Goal: Information Seeking & Learning: Check status

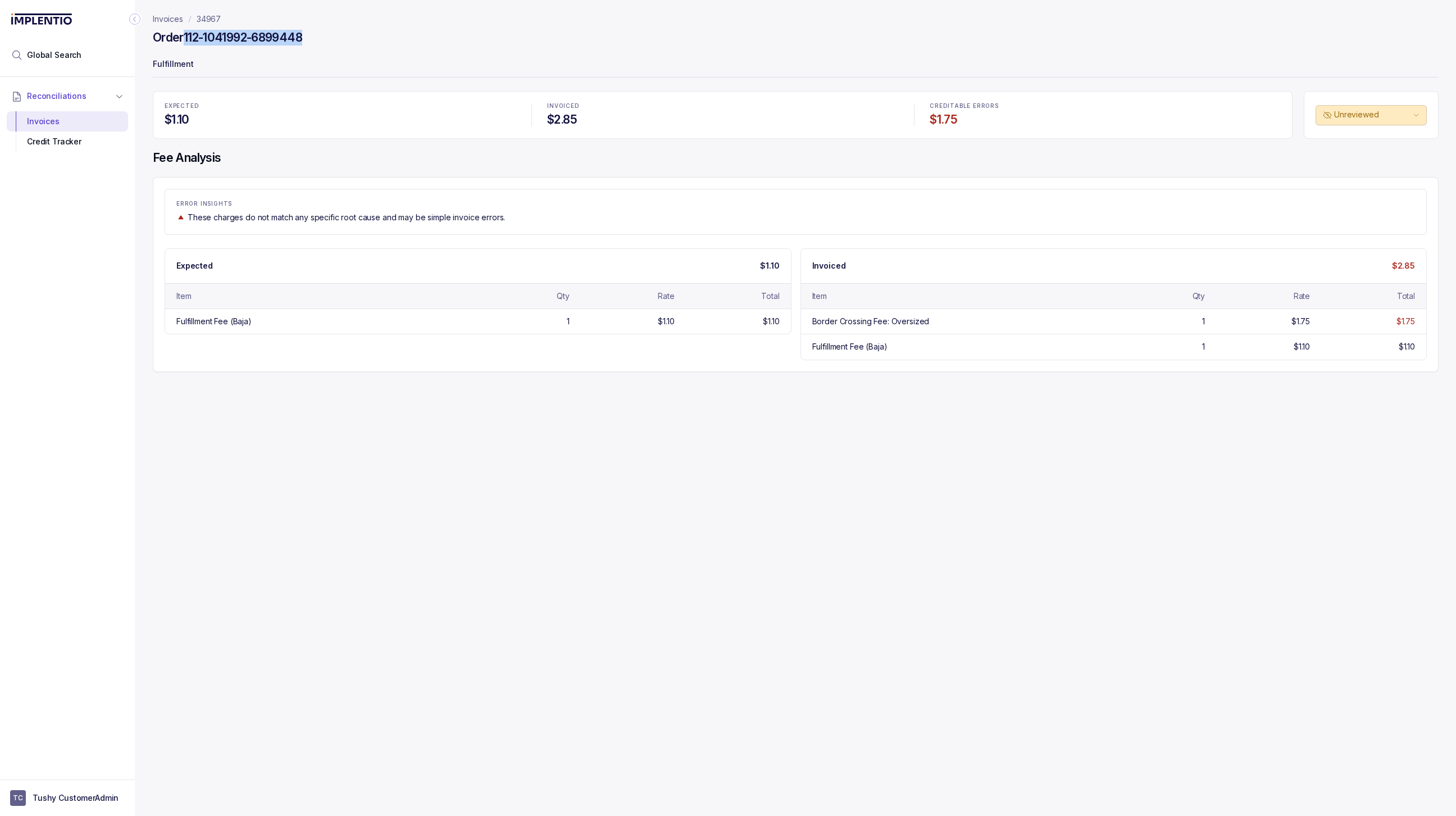
drag, startPoint x: 311, startPoint y: 38, endPoint x: 184, endPoint y: 38, distance: 127.0
click at [184, 38] on div "Order 112-1041992-6899448" at bounding box center [795, 39] width 1286 height 20
copy h4 "112-1041992-6899448"
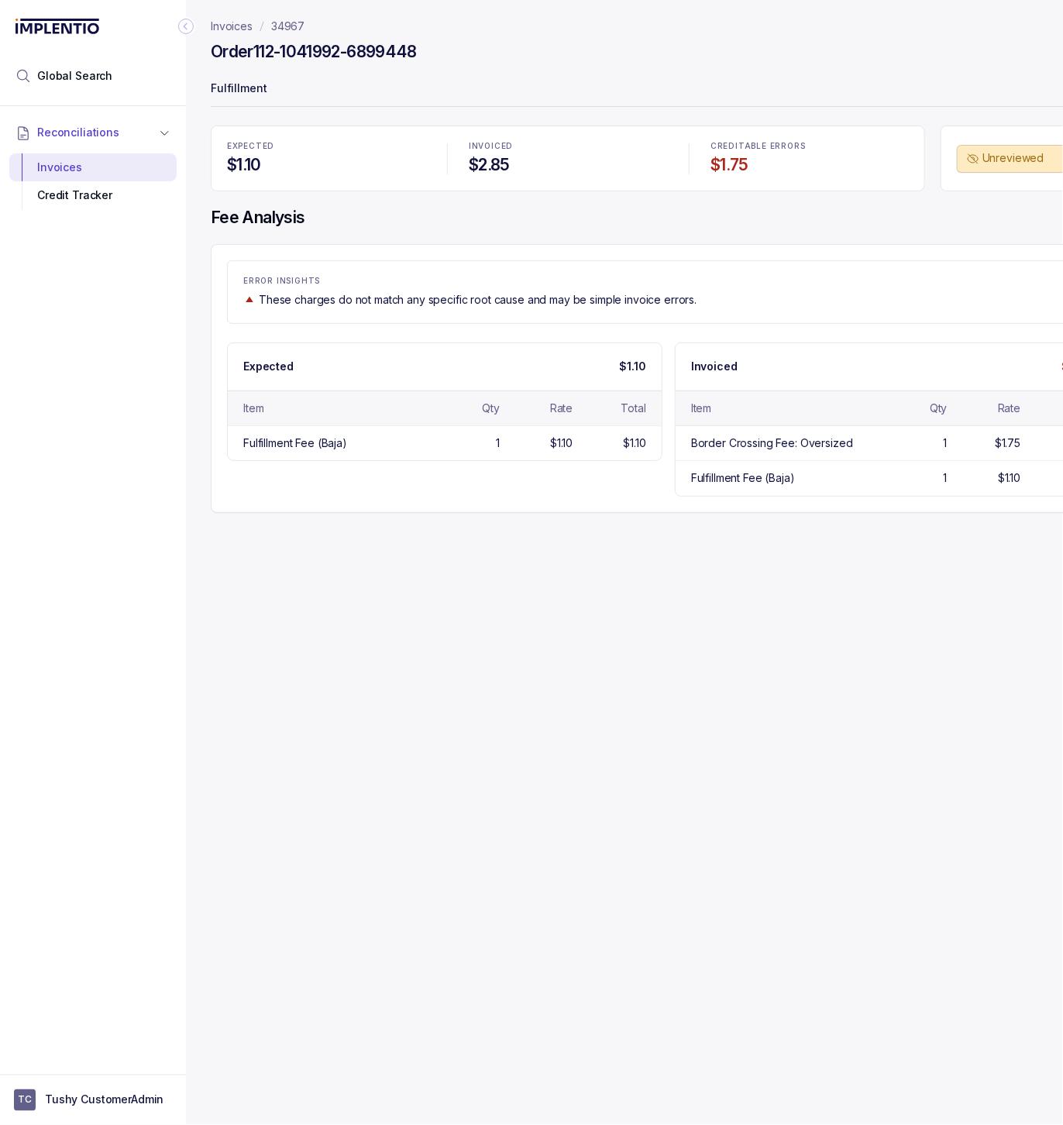
click at [187, 22] on icon "Collapse Icon" at bounding box center [185, 26] width 15 height 15
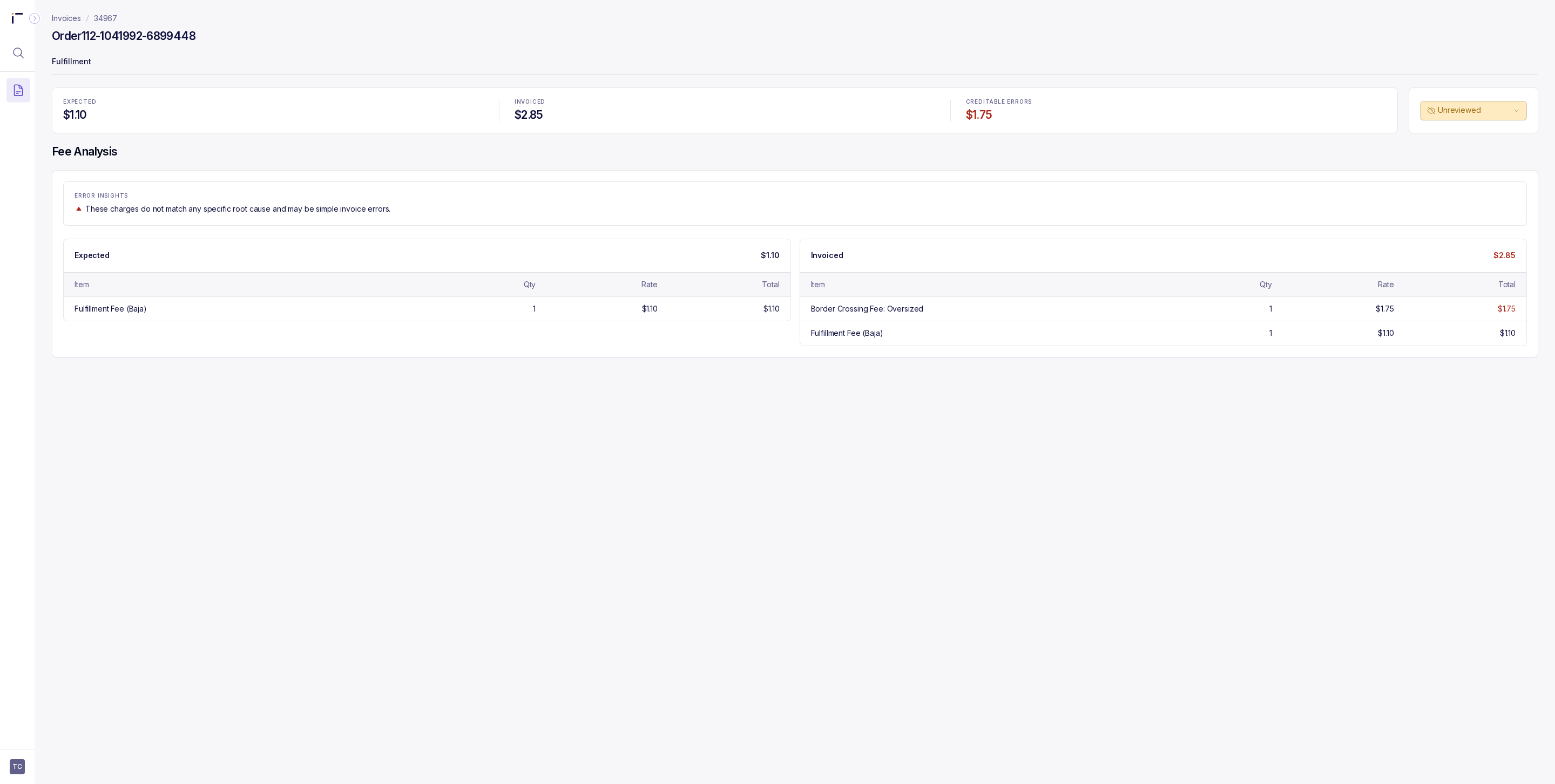
click at [1399, 164] on div "EXPECTED $1.10 INVOICED $2.85 CREDITABLE ERRORS $1.75 Unreviewed Fee Analysis E…" at bounding box center [795, 222] width 1486 height 270
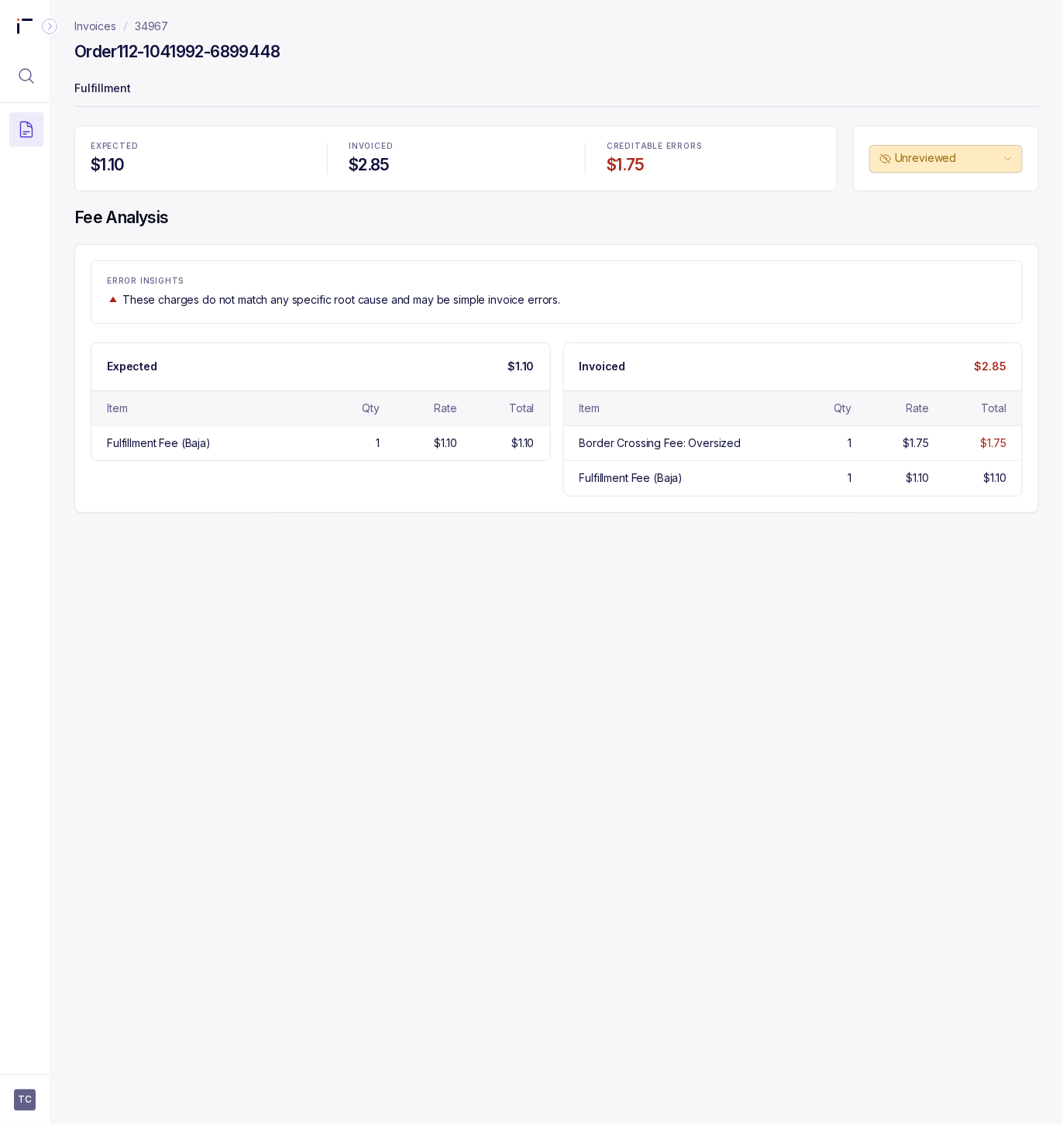
click at [492, 530] on div "Invoices 34967 Order 112-1041992-6899448 Fulfillment EXPECTED $1.10 INVOICED $2…" at bounding box center [551, 562] width 1002 height 1125
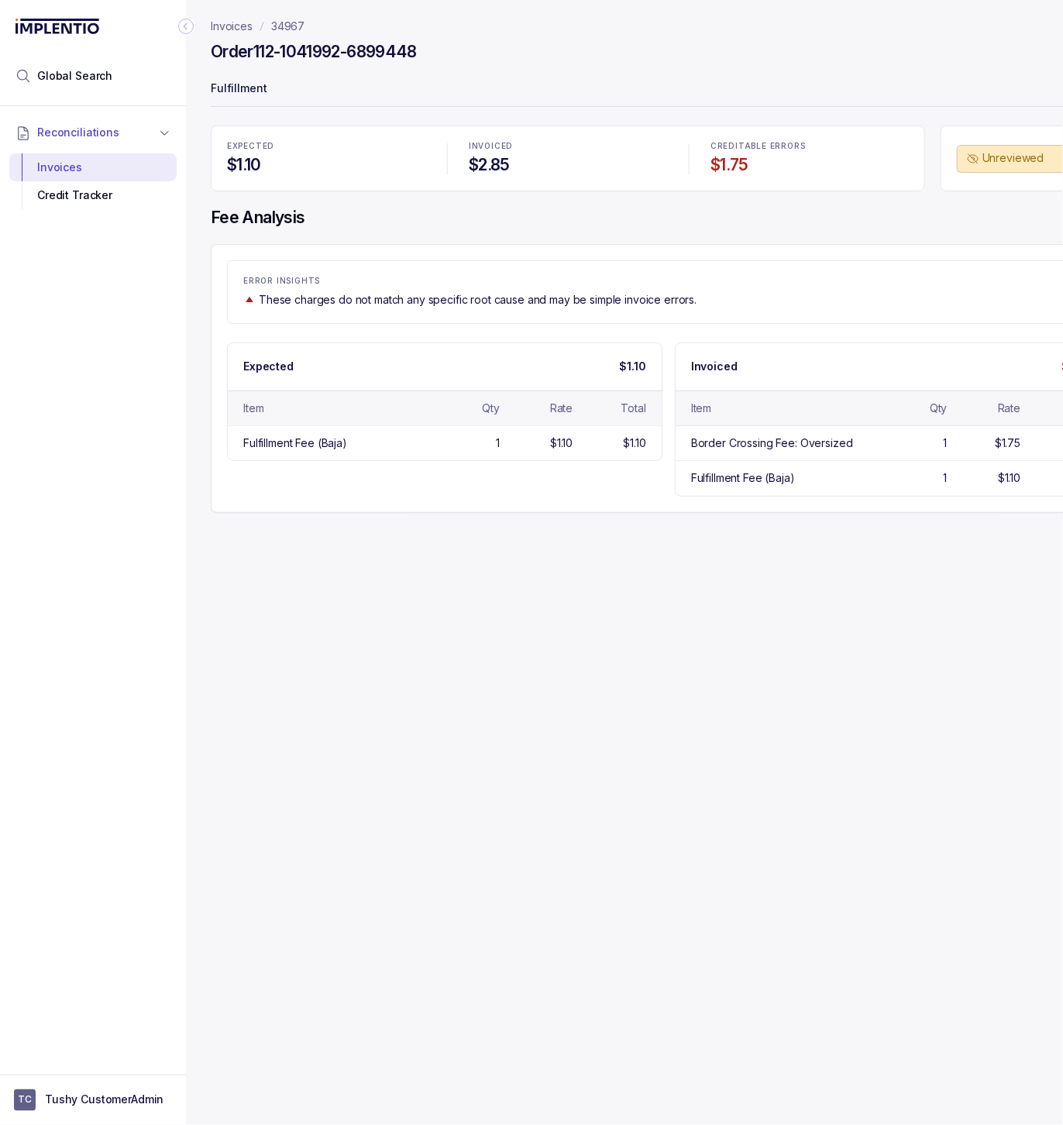
click at [286, 22] on p "34967" at bounding box center [287, 26] width 33 height 15
drag, startPoint x: 335, startPoint y: 30, endPoint x: 262, endPoint y: 29, distance: 72.8
click at [262, 29] on nav "Invoices 34967" at bounding box center [669, 26] width 916 height 15
copy p "34967"
drag, startPoint x: 442, startPoint y: 58, endPoint x: 256, endPoint y: 56, distance: 185.1
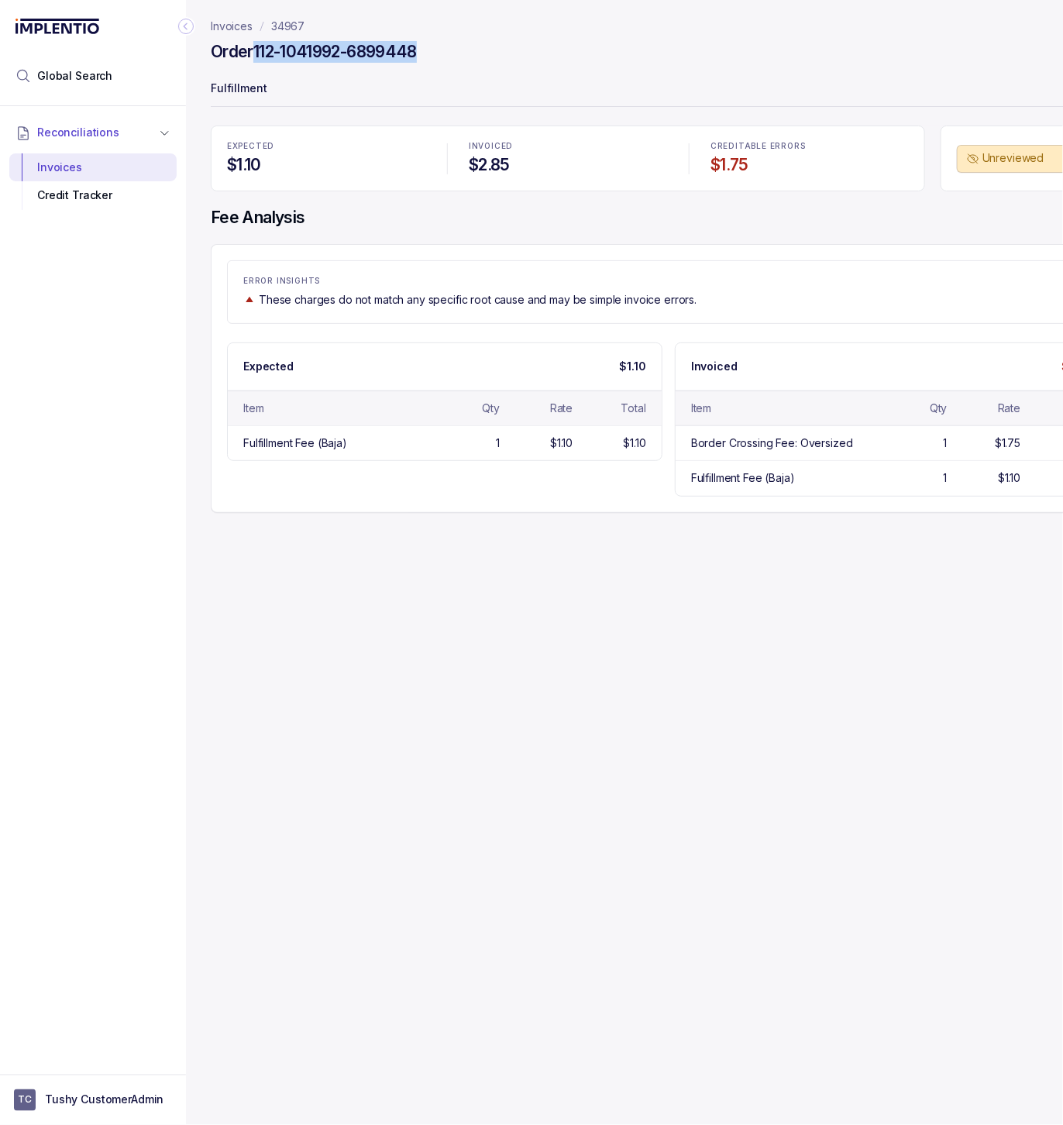
click at [256, 56] on div "Order 112-1041992-6899448" at bounding box center [669, 54] width 916 height 28
copy h4 "112-1041992-6899448"
click at [438, 54] on div "Order 112-1041992-6899448" at bounding box center [669, 54] width 916 height 28
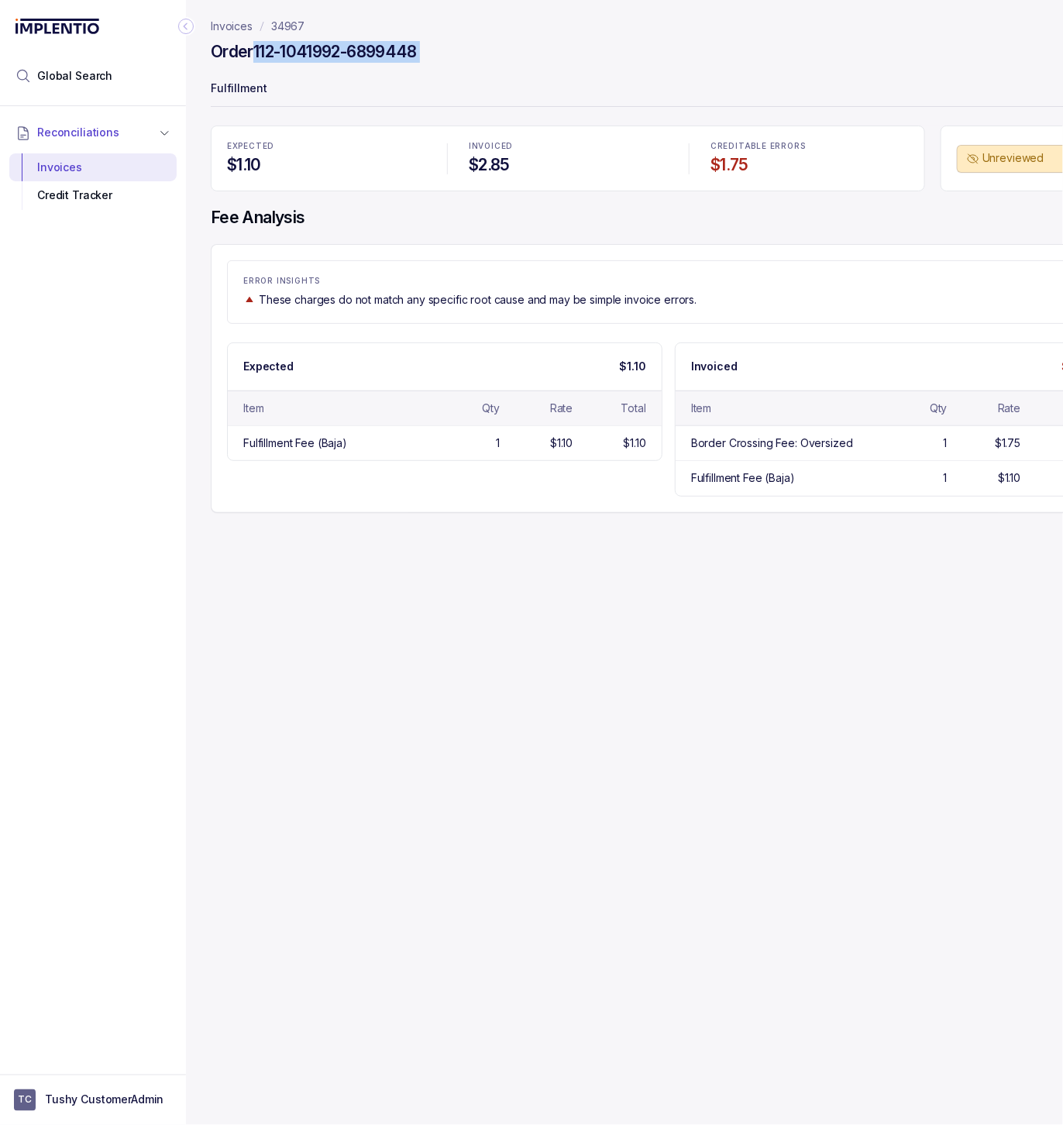
drag, startPoint x: 438, startPoint y: 54, endPoint x: 256, endPoint y: 54, distance: 182.0
click at [256, 54] on div "Order 112-1041992-6899448" at bounding box center [669, 54] width 916 height 28
drag, startPoint x: 312, startPoint y: 25, endPoint x: 261, endPoint y: 25, distance: 51.1
click at [261, 25] on nav "Invoices 34967" at bounding box center [669, 26] width 916 height 15
copy p "34967"
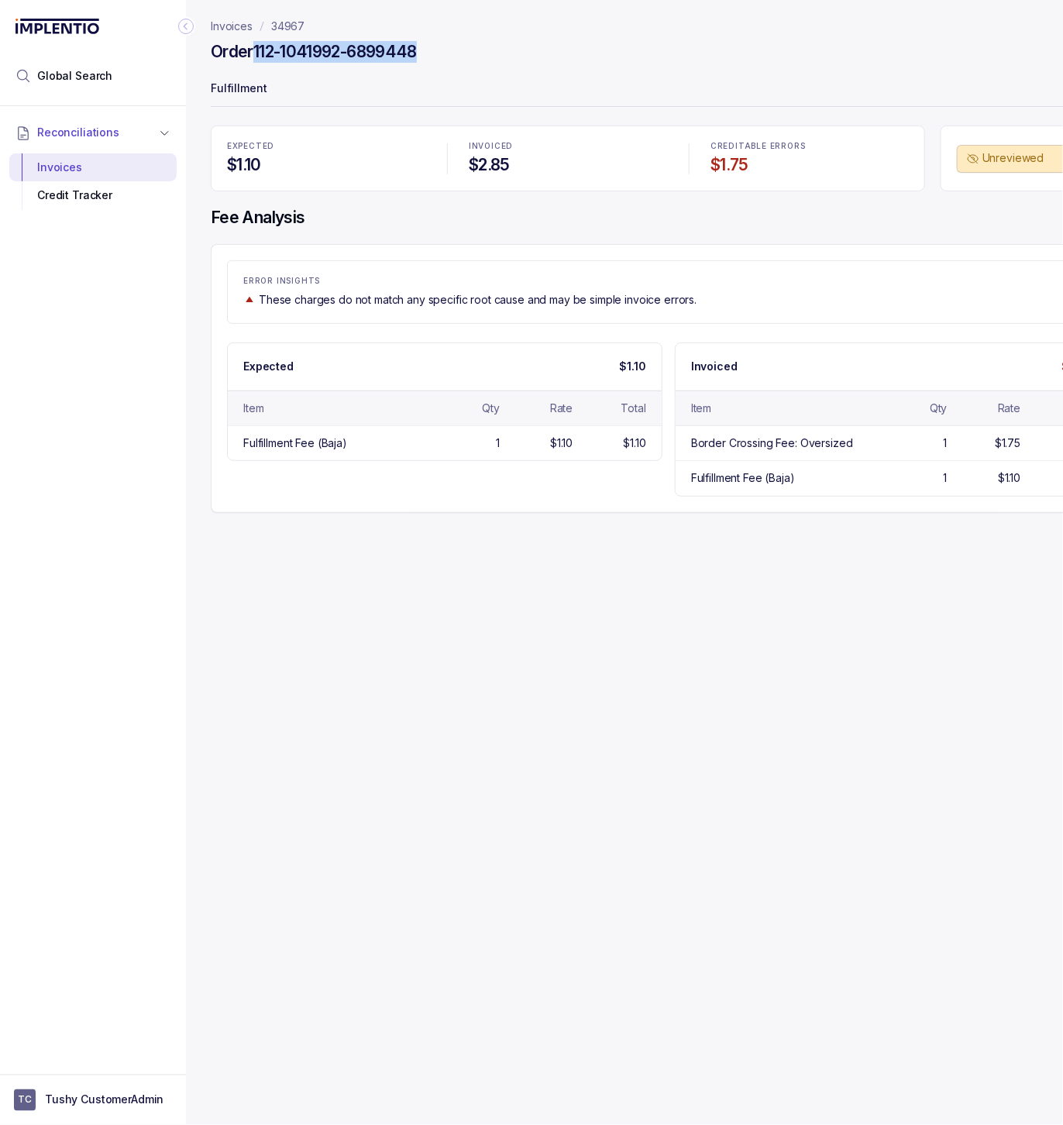
drag, startPoint x: 437, startPoint y: 46, endPoint x: 259, endPoint y: 57, distance: 178.5
click at [259, 57] on div "Order 112-1041992-6899448" at bounding box center [669, 54] width 916 height 28
copy h4 "112-1041992-6899448"
click at [581, 407] on div "Total" at bounding box center [612, 407] width 67 height 15
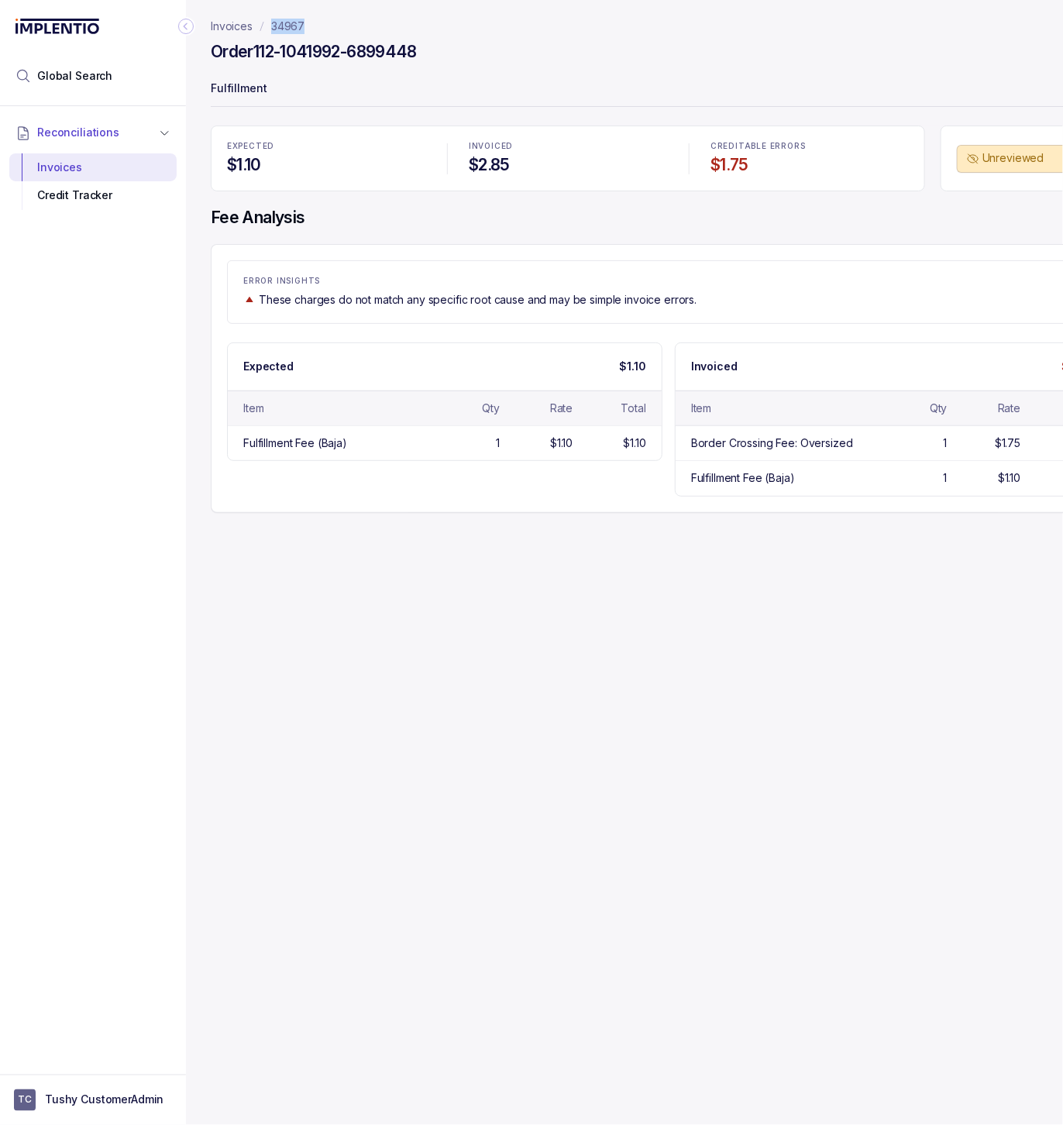
drag, startPoint x: 318, startPoint y: 22, endPoint x: 271, endPoint y: 22, distance: 46.5
click at [271, 22] on nav "Invoices 34967" at bounding box center [669, 26] width 916 height 15
copy p "34967"
click at [285, 26] on p "34967" at bounding box center [287, 26] width 33 height 15
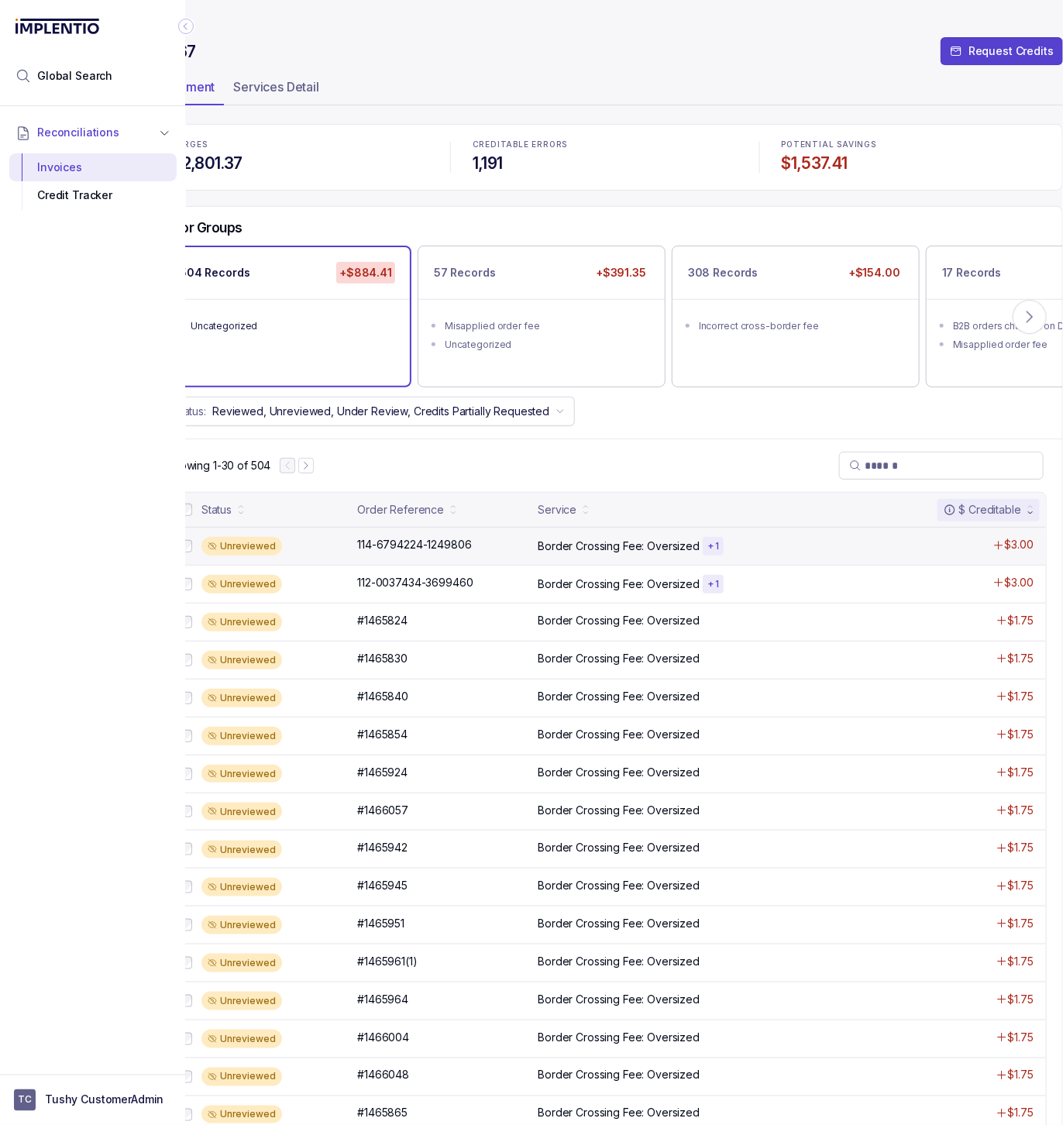
scroll to position [0, 93]
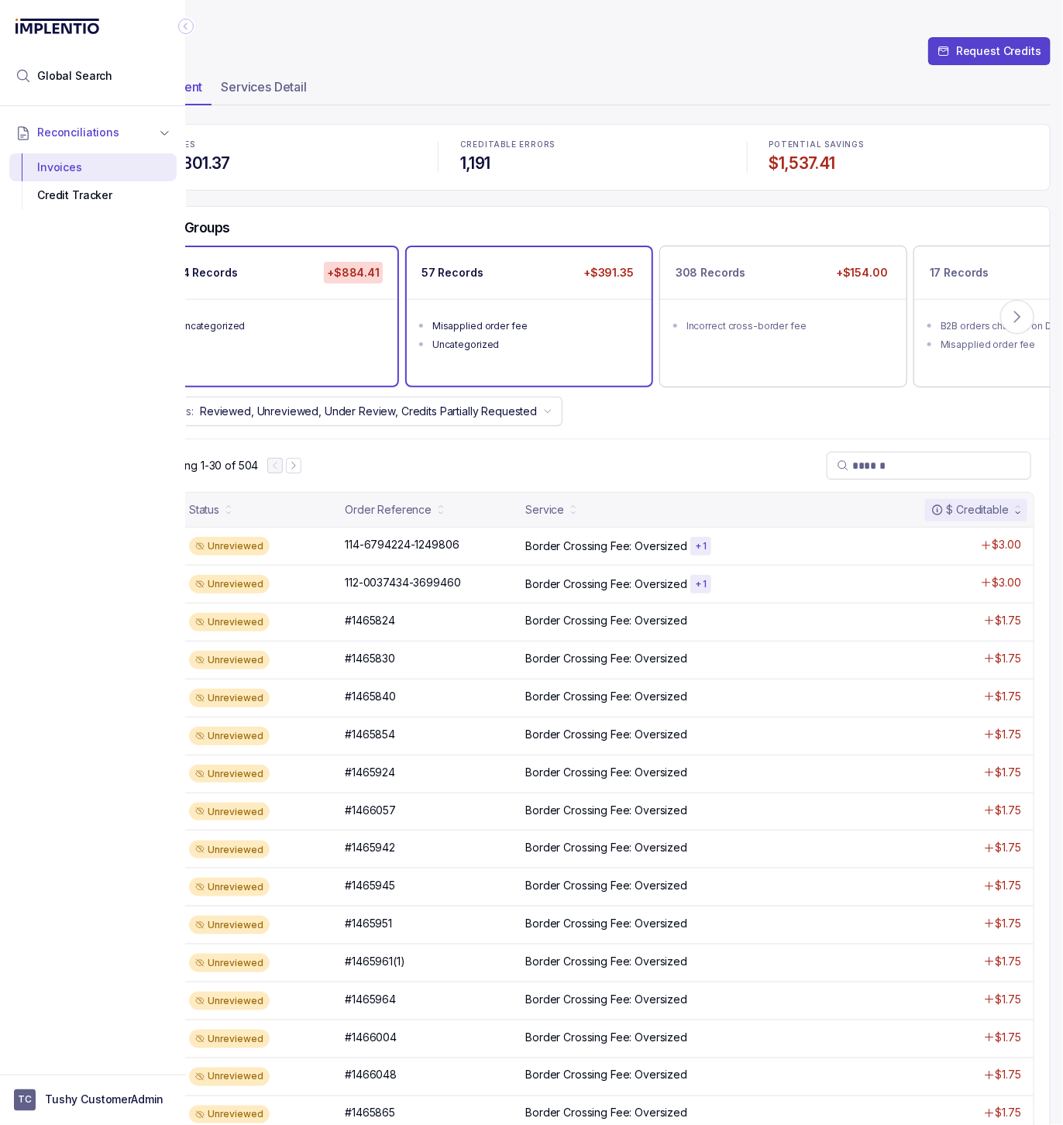
click at [544, 305] on ul "Misapplied order fee Uncategorized" at bounding box center [529, 333] width 245 height 68
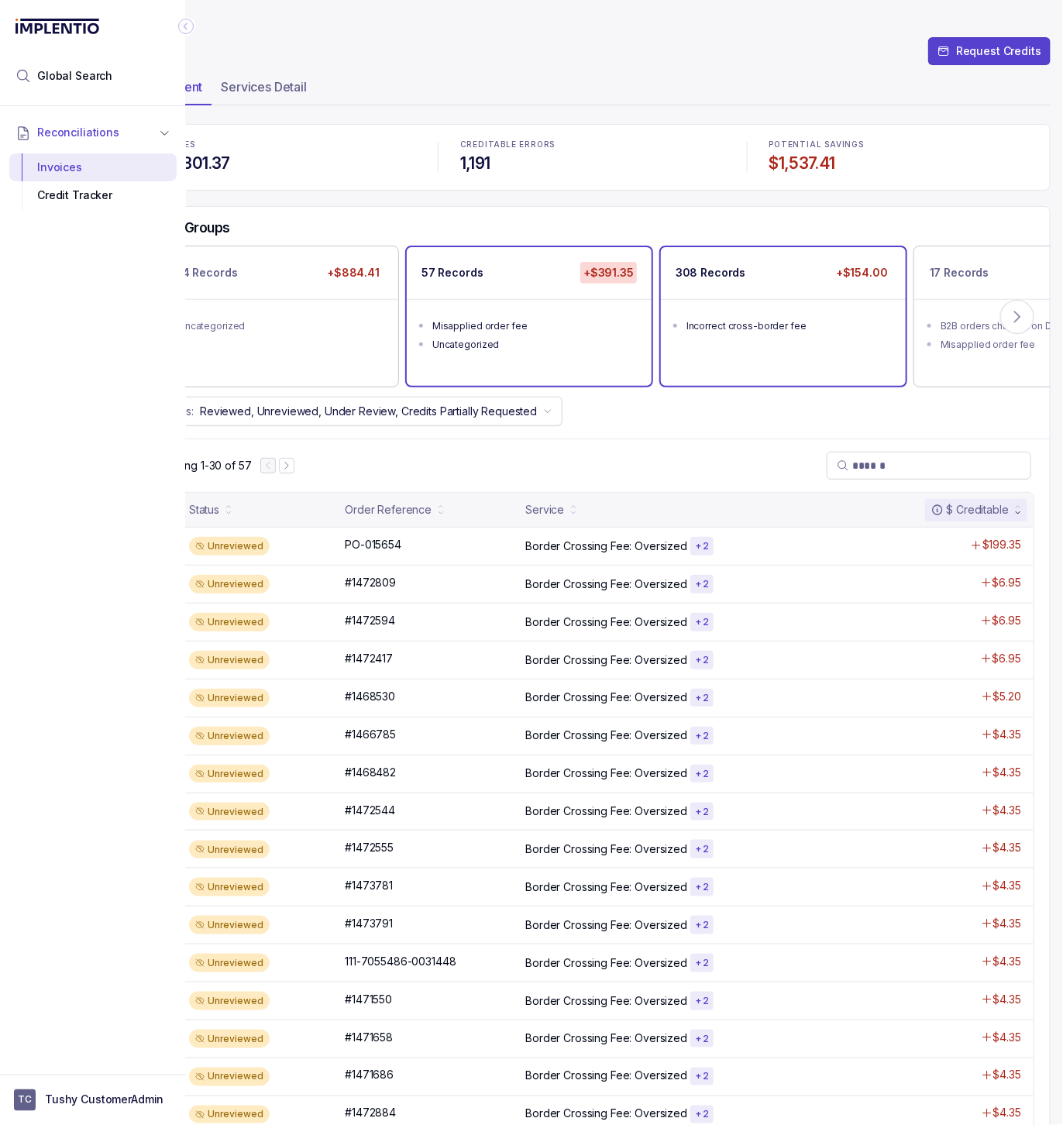
click at [831, 364] on div "308 Records +$154.00 Incorrect cross-border fee" at bounding box center [783, 316] width 245 height 139
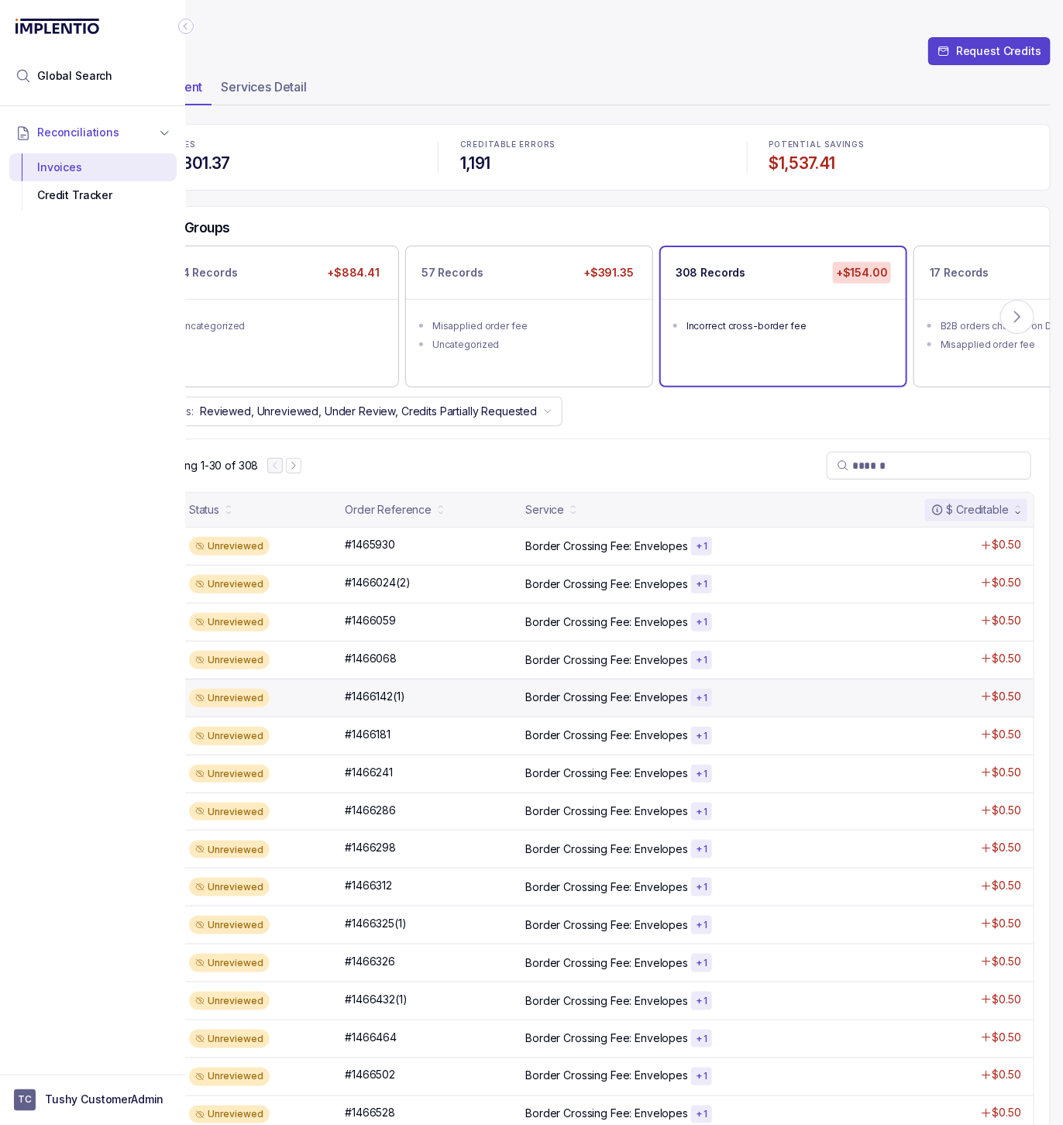
click at [647, 693] on div "Unreviewed #1466142(1) #1466142(1) Border Crossing Fee: Envelopes + 1 $0.50" at bounding box center [592, 698] width 881 height 38
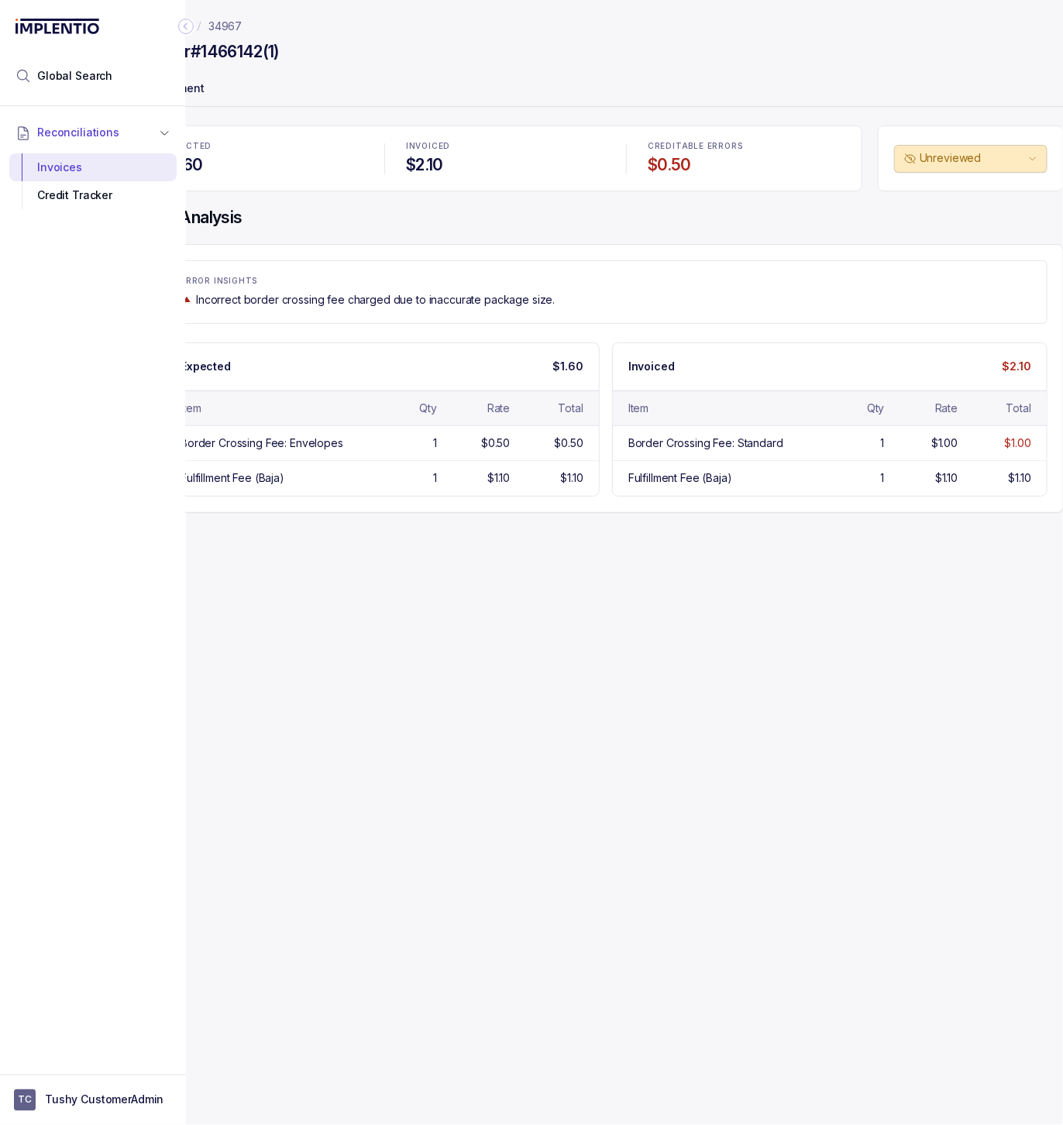
scroll to position [0, 75]
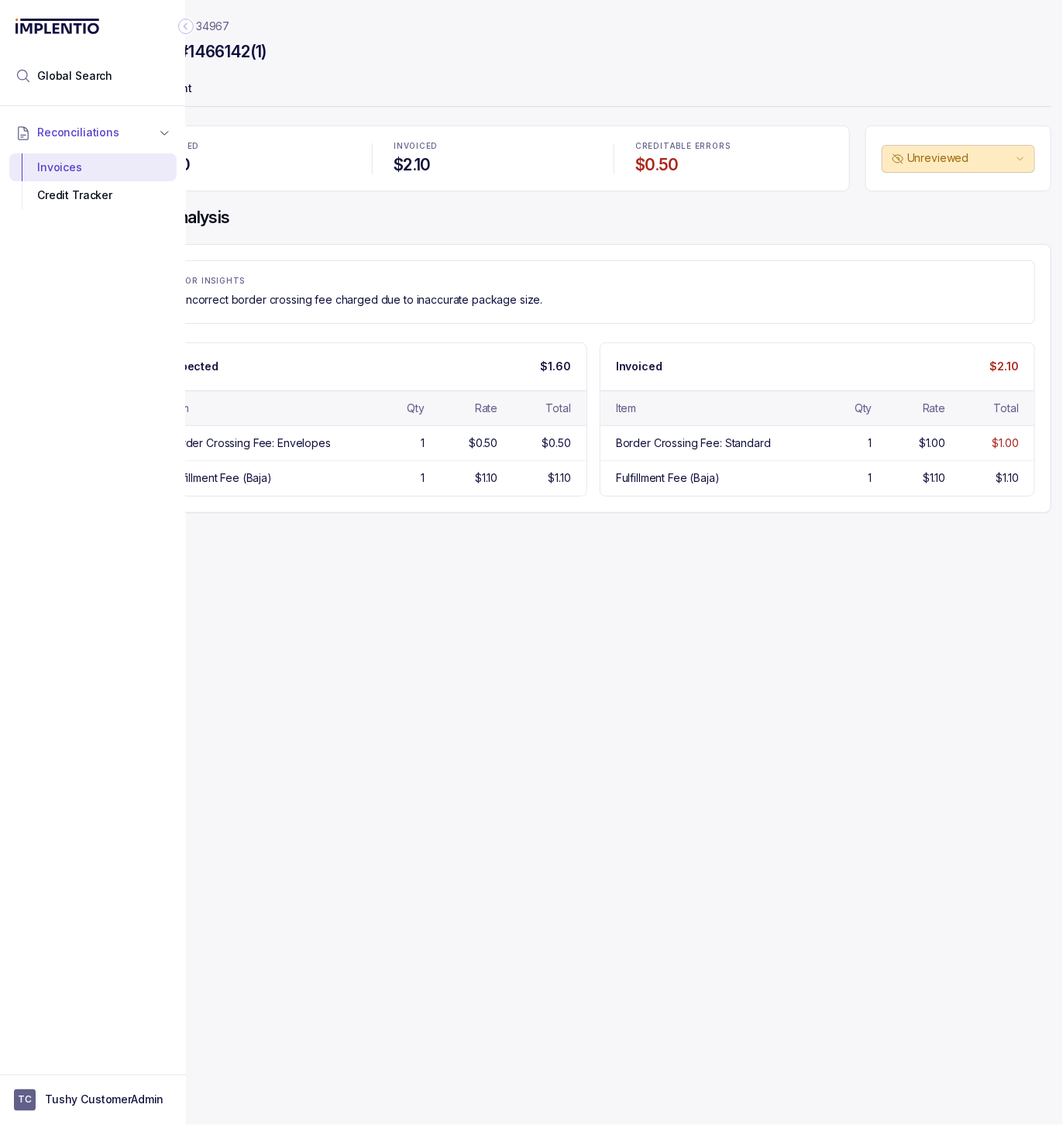
click at [250, 22] on nav "Invoices 34967" at bounding box center [594, 26] width 916 height 15
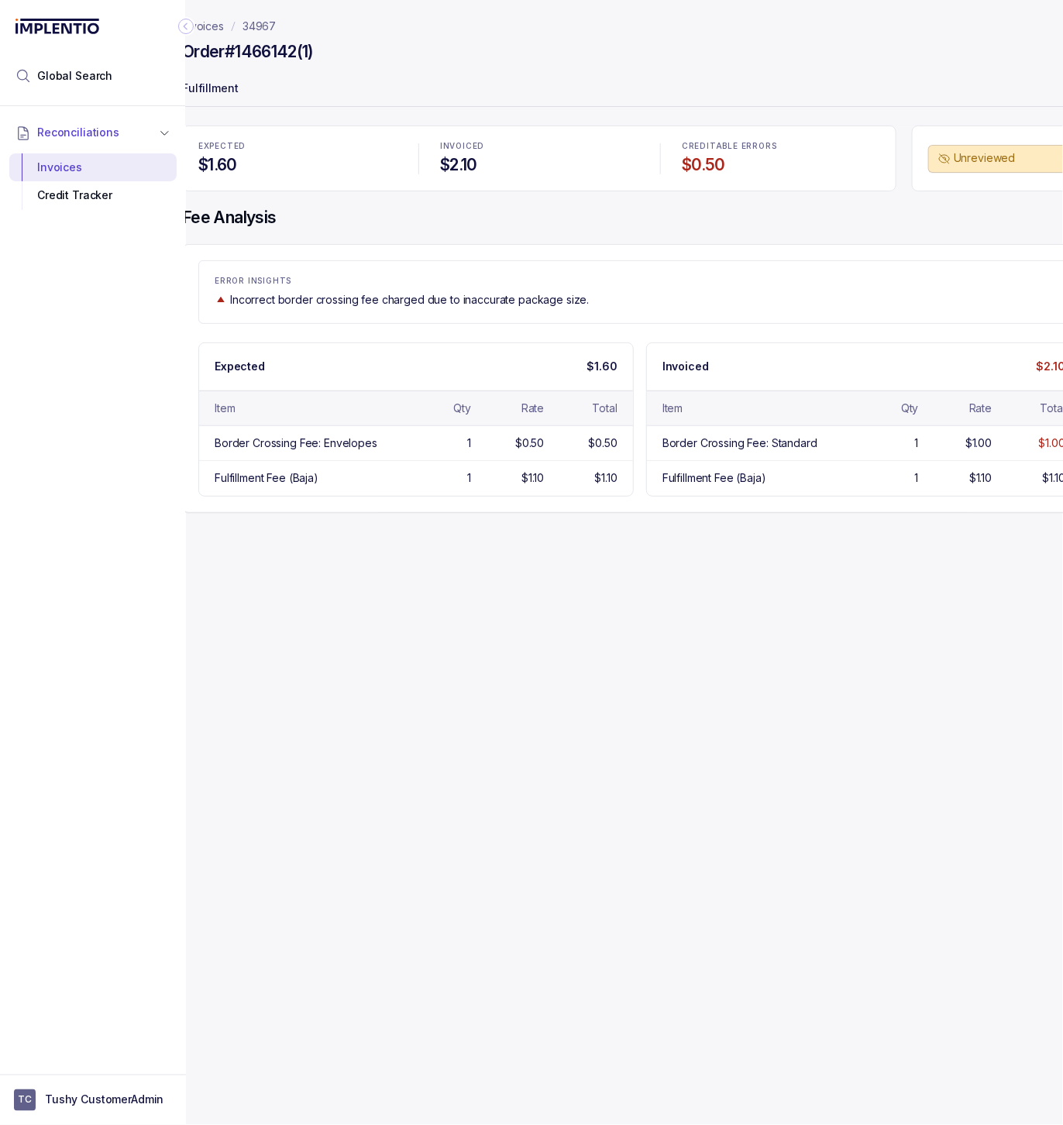
scroll to position [0, 0]
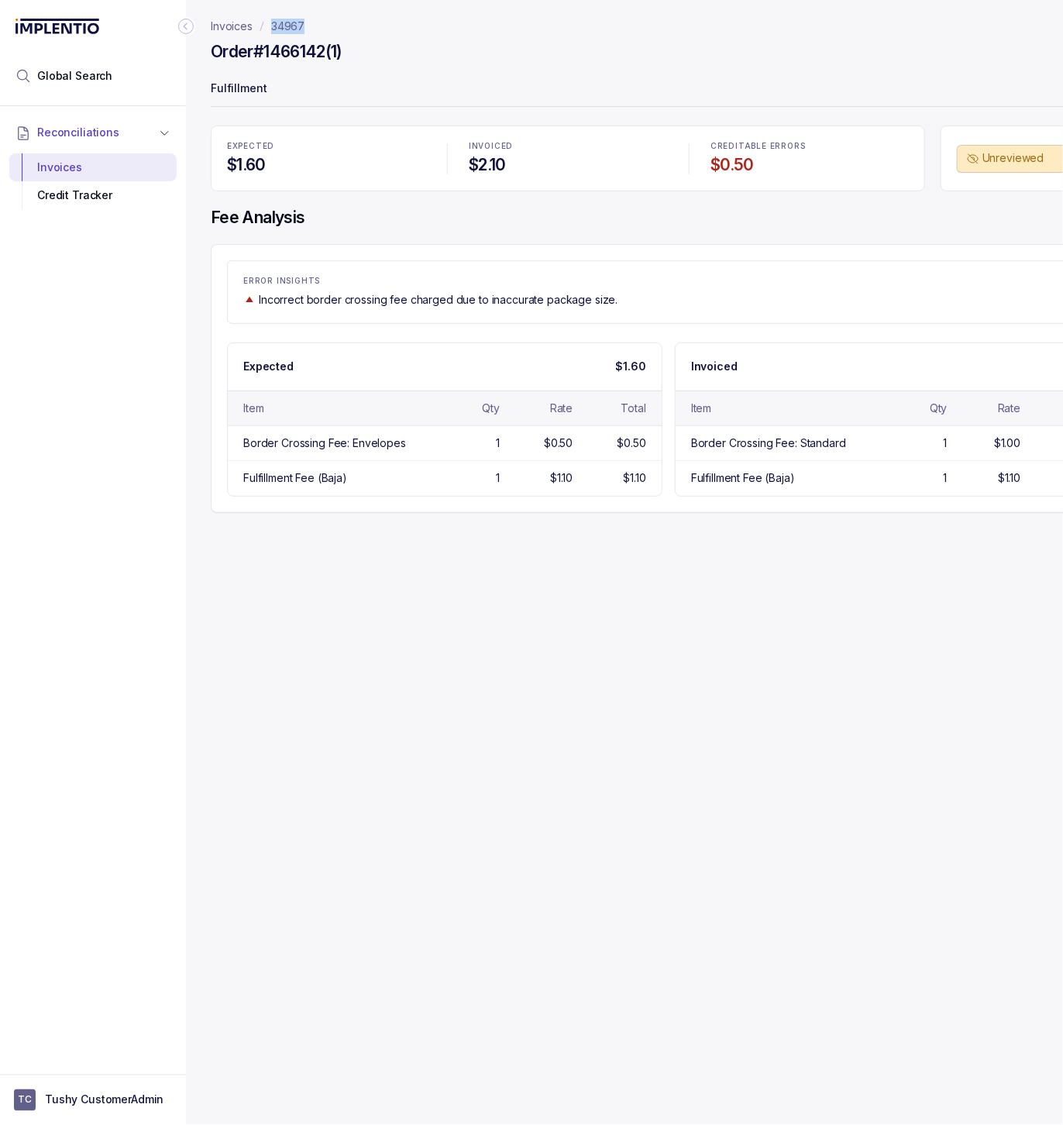
drag, startPoint x: 314, startPoint y: 22, endPoint x: 264, endPoint y: 22, distance: 50.3
click at [264, 22] on nav "Invoices 34967" at bounding box center [669, 26] width 916 height 15
copy p "34967"
click at [318, 42] on h4 "Order #1466142(1)" at bounding box center [277, 52] width 132 height 22
drag, startPoint x: 333, startPoint y: 22, endPoint x: 259, endPoint y: 26, distance: 73.7
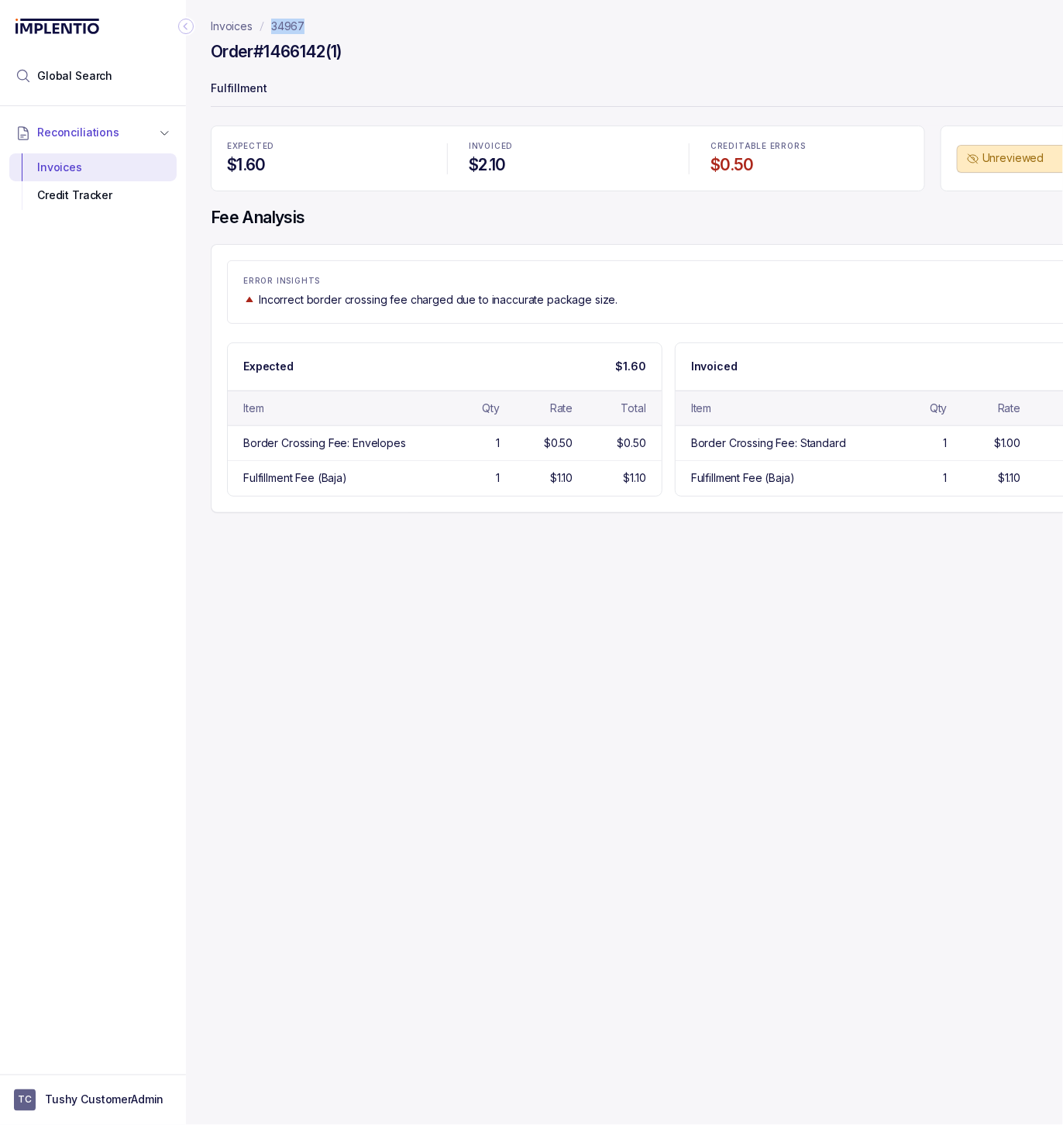
click at [259, 26] on nav "Invoices 34967" at bounding box center [669, 26] width 916 height 15
copy p "34967"
